Goal: Task Accomplishment & Management: Manage account settings

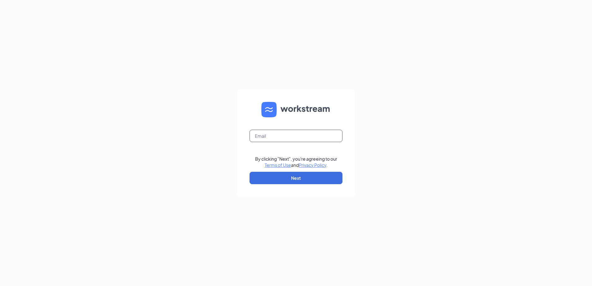
click at [292, 138] on input "text" at bounding box center [296, 136] width 93 height 12
type input "paveljelinek70@yahoo.com"
click at [293, 180] on button "Next" at bounding box center [296, 178] width 93 height 12
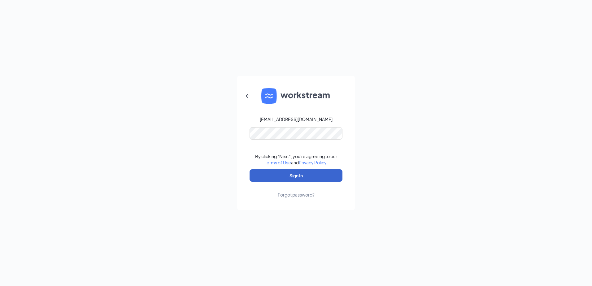
click at [300, 177] on button "Sign In" at bounding box center [296, 175] width 93 height 12
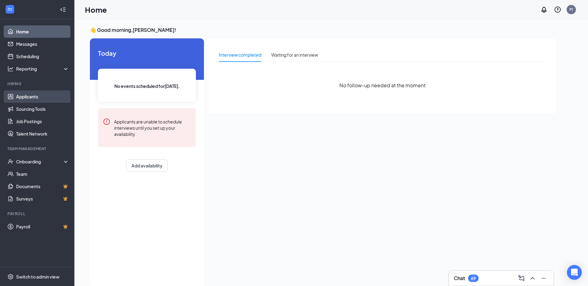
click at [34, 99] on link "Applicants" at bounding box center [42, 96] width 53 height 12
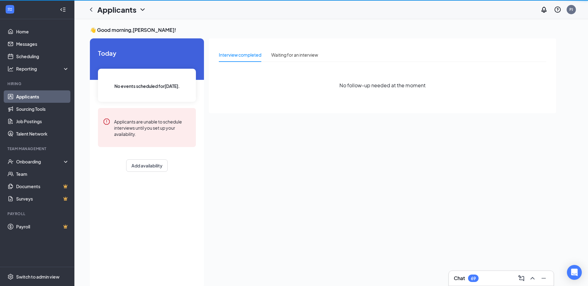
click at [34, 99] on link "Applicants" at bounding box center [42, 96] width 53 height 12
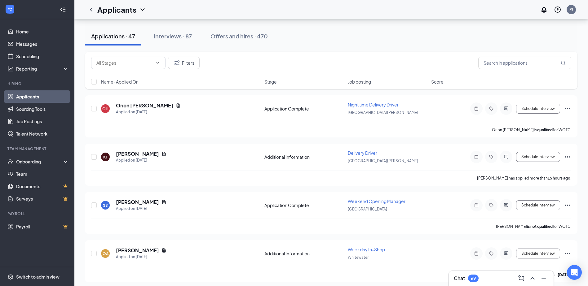
scroll to position [62, 0]
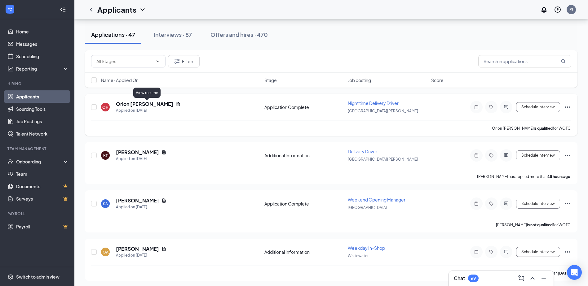
click at [176, 104] on icon "Document" at bounding box center [178, 104] width 5 height 5
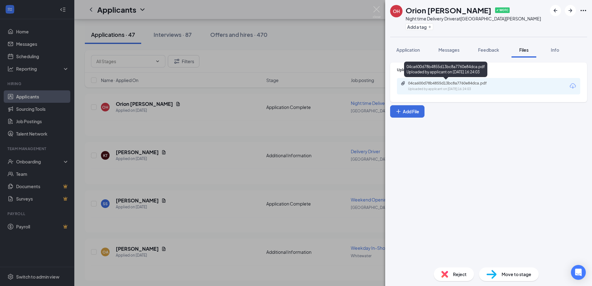
click at [423, 87] on div "Uploaded by applicant on [DATE] 16:24:03" at bounding box center [454, 89] width 93 height 5
click at [457, 84] on div "04ca600d78b4855d13bc8a7760e84dca.pdf" at bounding box center [451, 83] width 87 height 5
click at [262, 137] on div "OH Orion [PERSON_NAME] ✔ WOTC Night time Delivery Driver at [GEOGRAPHIC_DATA][P…" at bounding box center [296, 143] width 592 height 286
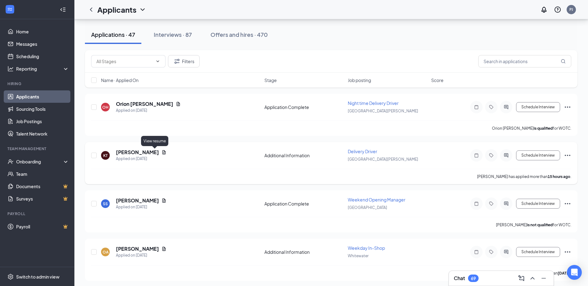
click at [161, 154] on icon "Document" at bounding box center [163, 152] width 5 height 5
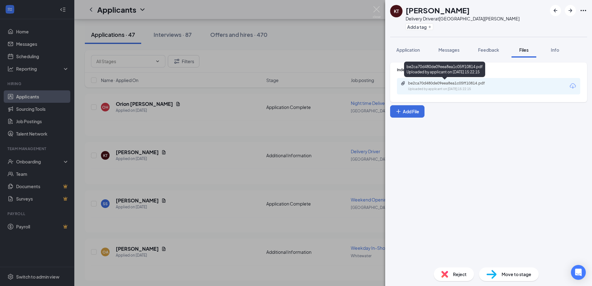
click at [427, 86] on div "be2ca70d480de09eea8ea1c05ff10814.pdf Uploaded by applicant on [DATE] 15:22:15" at bounding box center [451, 86] width 100 height 11
click at [268, 137] on div "KT [PERSON_NAME] Delivery Driver at [GEOGRAPHIC_DATA][PERSON_NAME] Add a tag Ap…" at bounding box center [296, 143] width 592 height 286
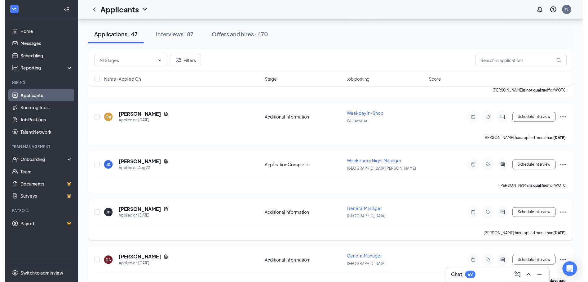
scroll to position [217, 0]
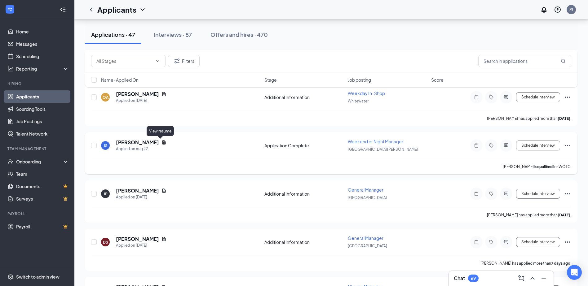
click at [162, 143] on icon "Document" at bounding box center [163, 142] width 3 height 4
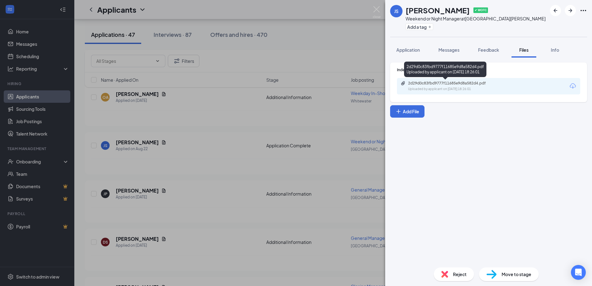
click at [429, 90] on div "Uploaded by applicant on [DATE] 18:26:01" at bounding box center [454, 89] width 93 height 5
click at [270, 227] on div "JS [PERSON_NAME] ✔ WOTC Weekend or Night Manager at [GEOGRAPHIC_DATA][PERSON_NA…" at bounding box center [296, 143] width 592 height 286
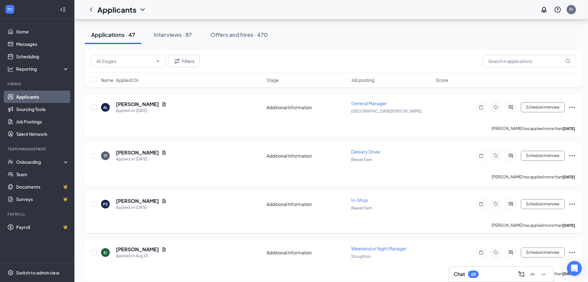
scroll to position [1022, 0]
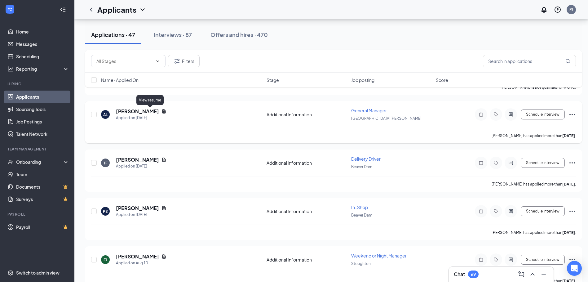
click at [153, 112] on div "AL [PERSON_NAME] Applied on [DATE]" at bounding box center [182, 114] width 162 height 13
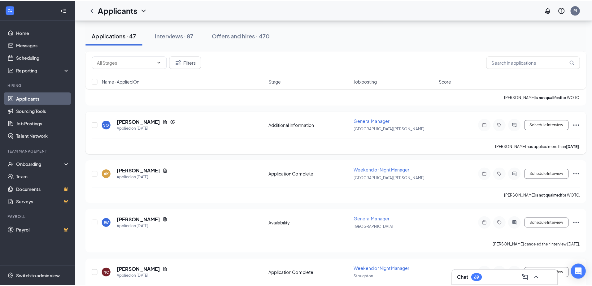
scroll to position [1456, 0]
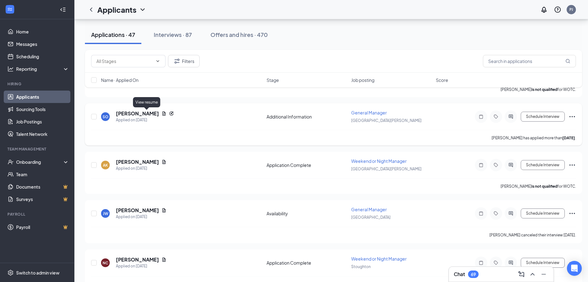
click at [161, 114] on icon "Document" at bounding box center [163, 113] width 5 height 5
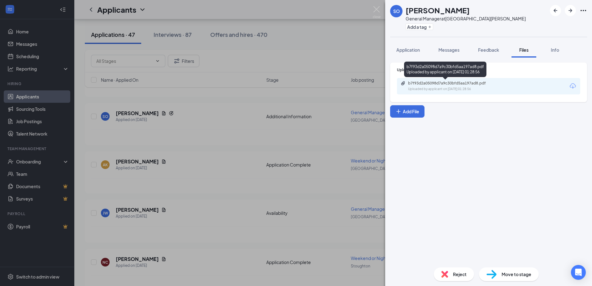
click at [426, 88] on div "Uploaded by applicant on [DATE] 01:28:56" at bounding box center [454, 89] width 93 height 5
